Goal: Task Accomplishment & Management: Manage account settings

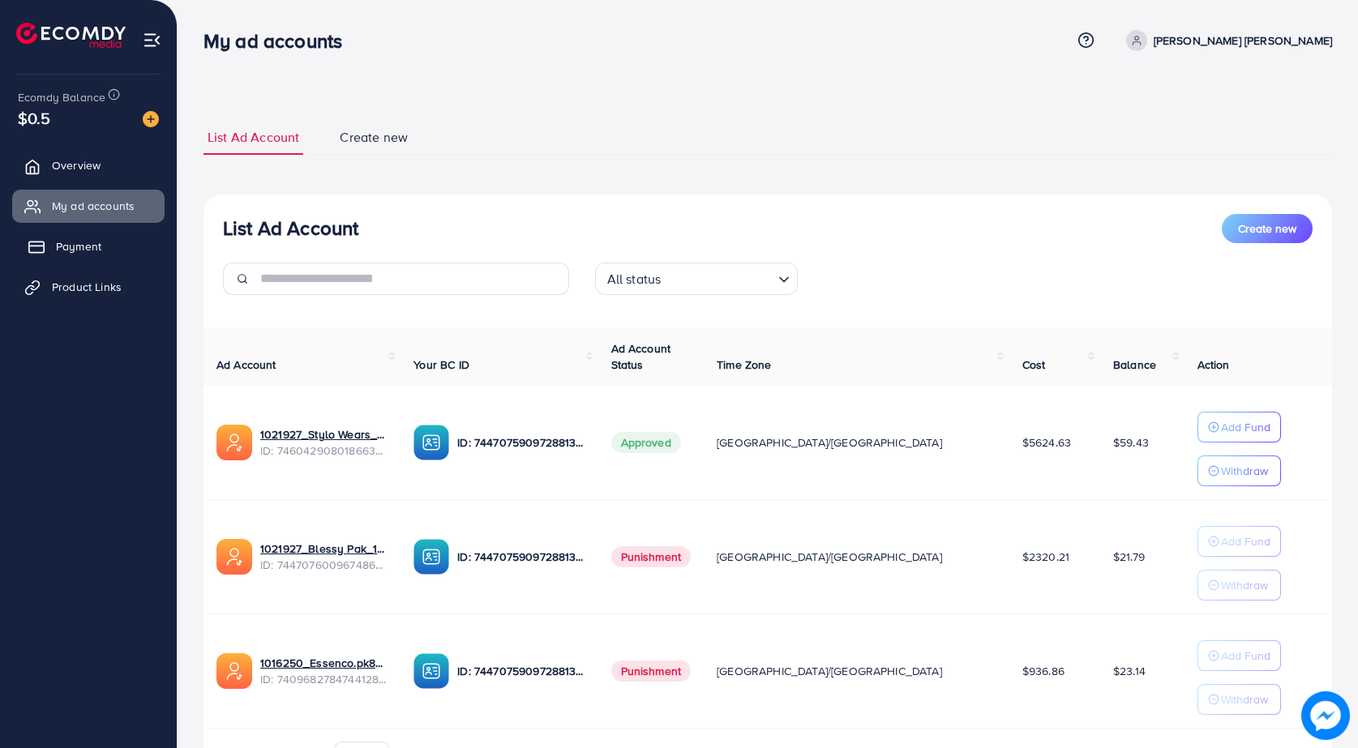
click at [67, 249] on span "Payment" at bounding box center [78, 246] width 45 height 16
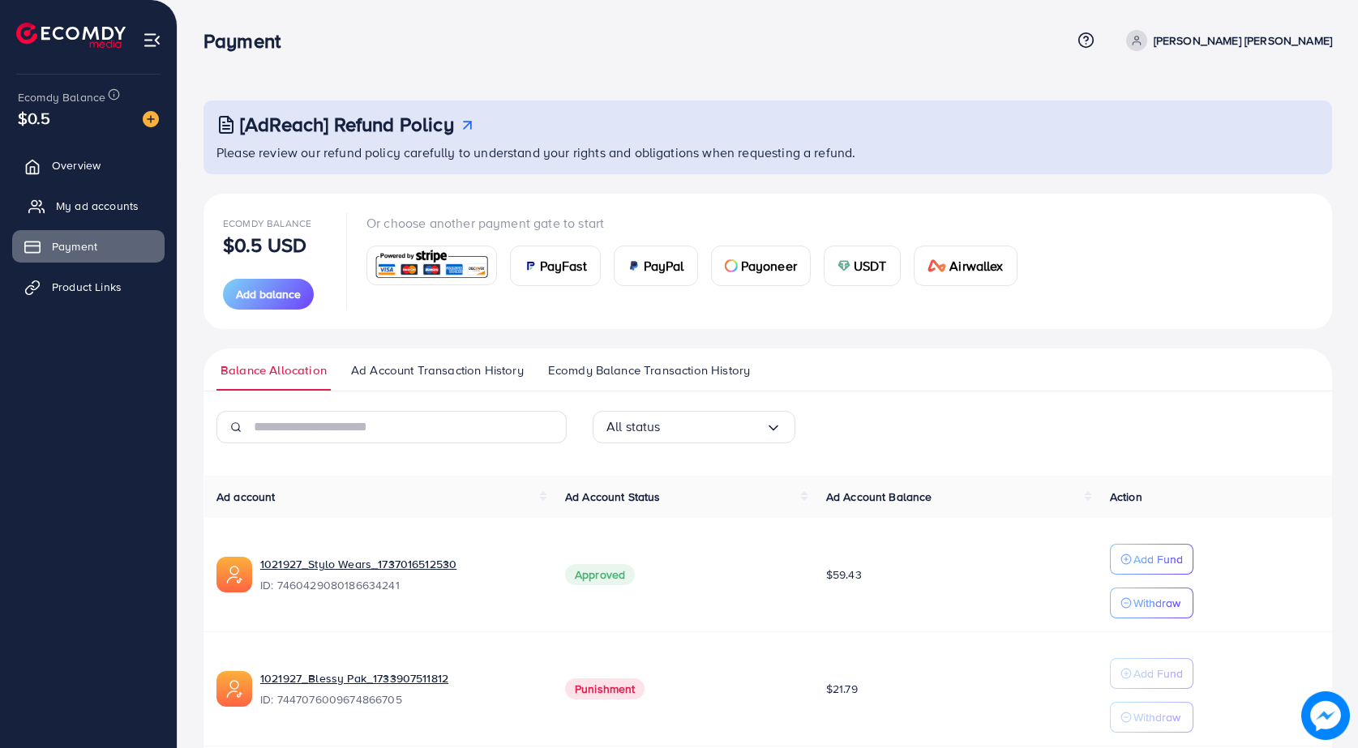
click at [106, 204] on span "My ad accounts" at bounding box center [97, 206] width 83 height 16
